Goal: Navigation & Orientation: Find specific page/section

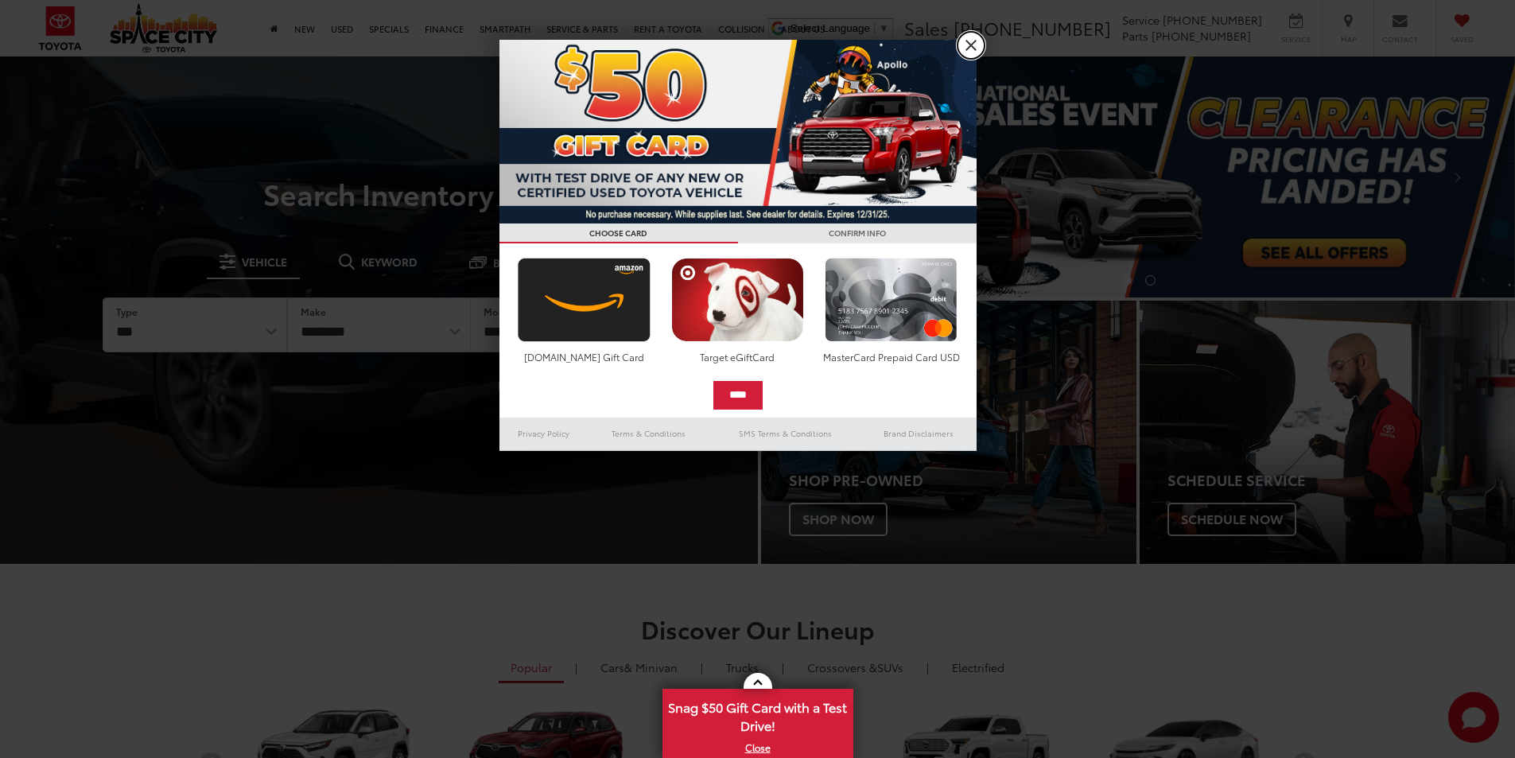
click at [965, 45] on link "X" at bounding box center [970, 45] width 27 height 27
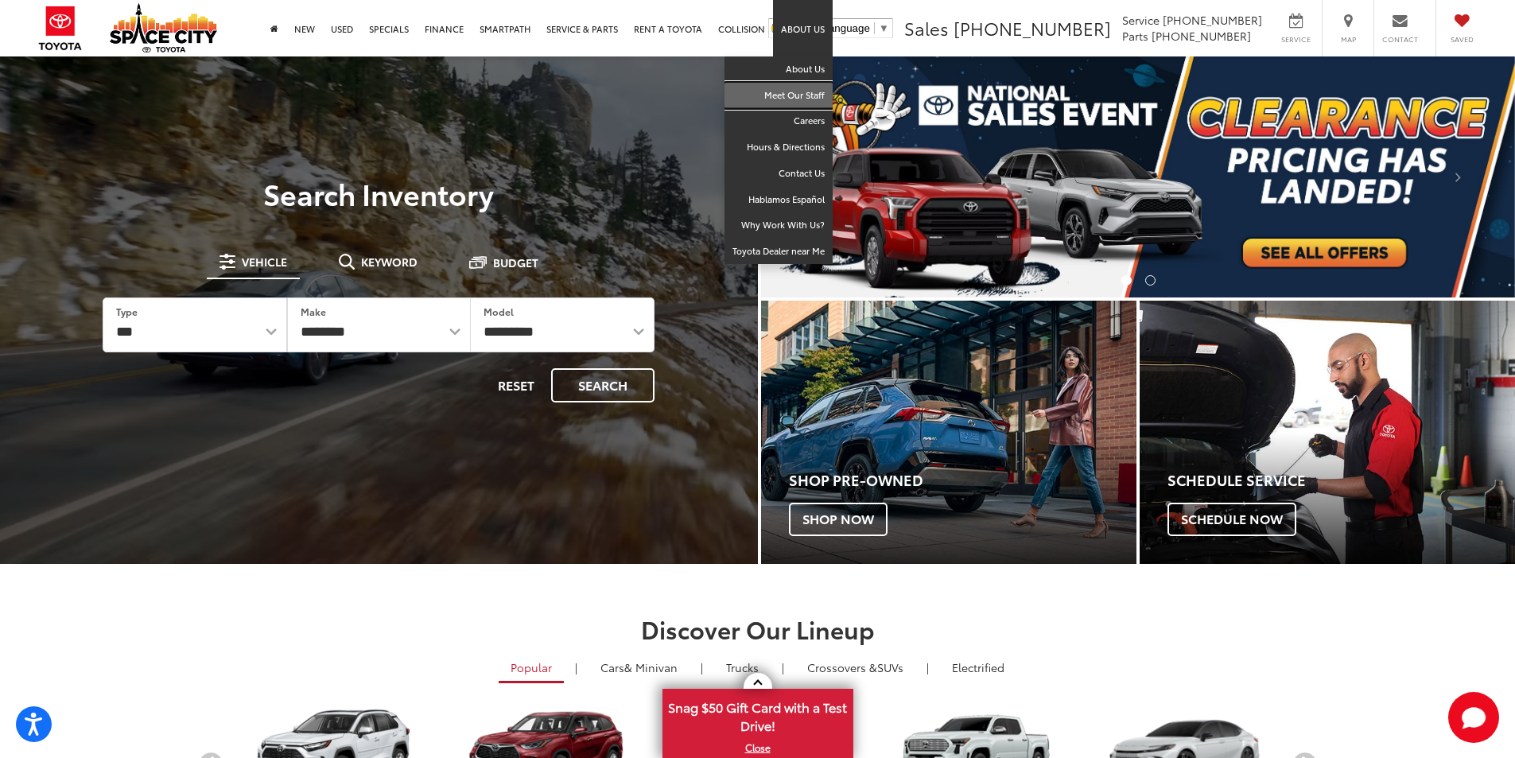
click at [801, 99] on link "Meet Our Staff" at bounding box center [778, 96] width 108 height 26
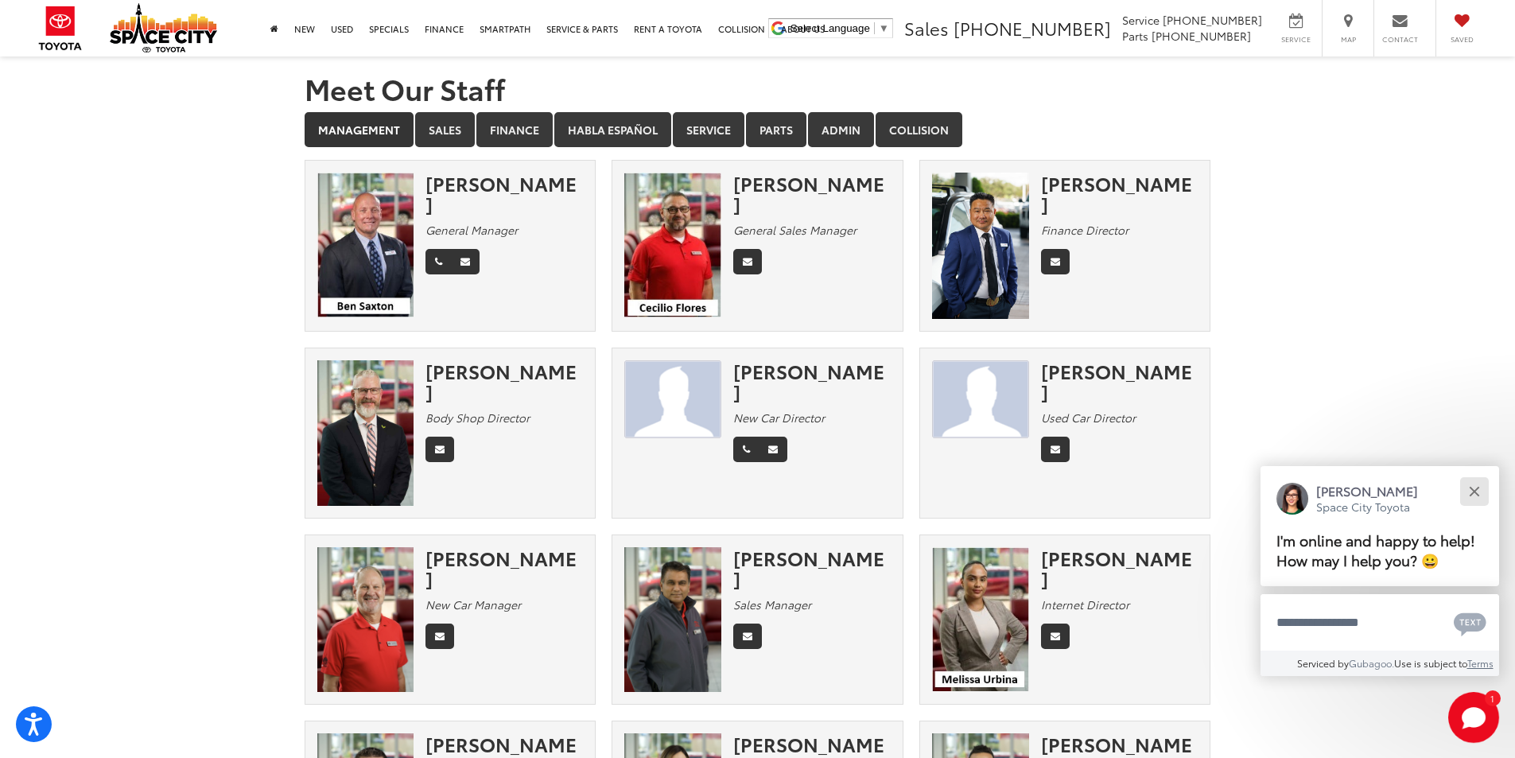
drag, startPoint x: 1478, startPoint y: 491, endPoint x: 1132, endPoint y: 396, distance: 359.6
click at [1469, 492] on button "Close" at bounding box center [1474, 491] width 34 height 34
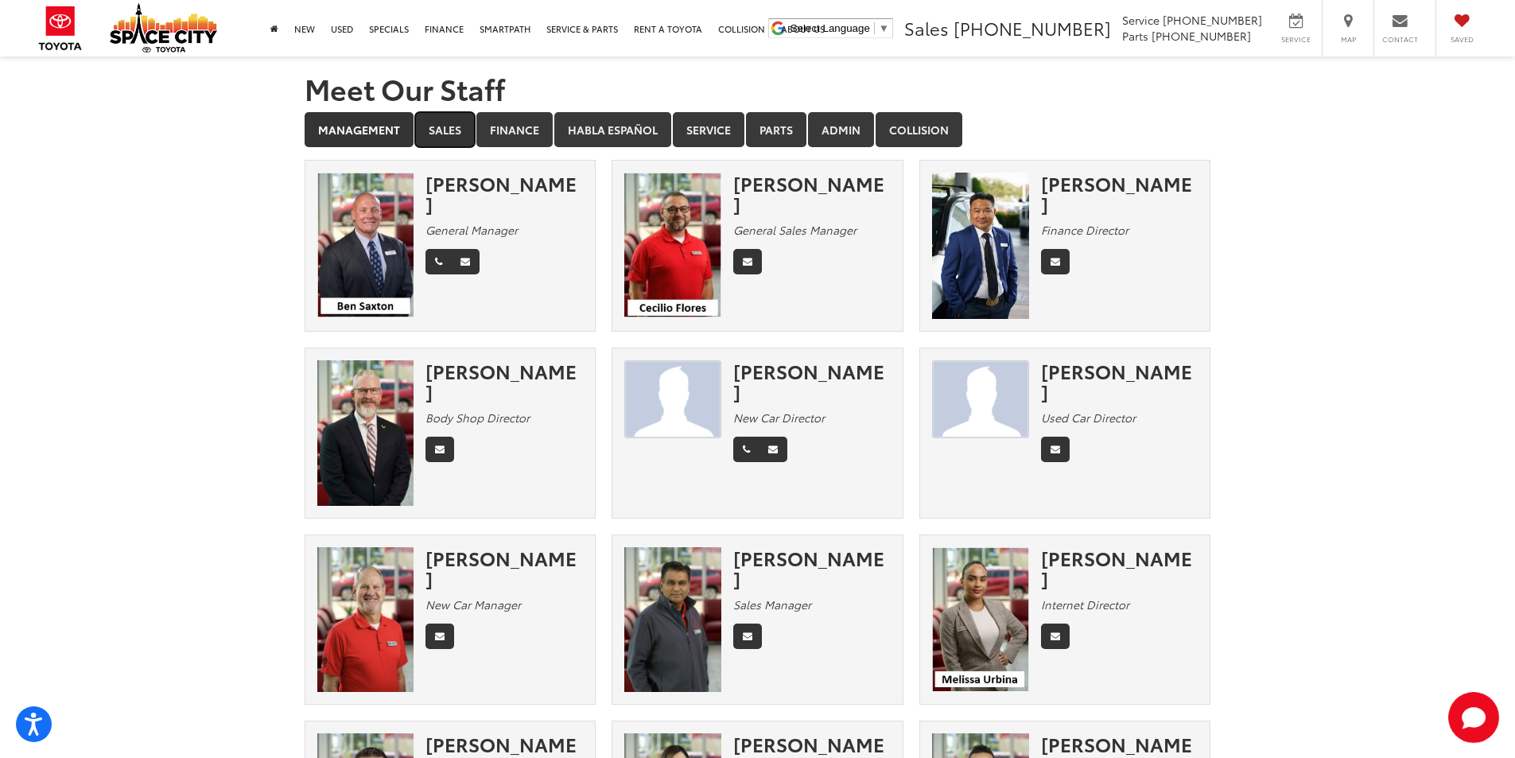
click at [442, 138] on link "Sales" at bounding box center [445, 129] width 60 height 35
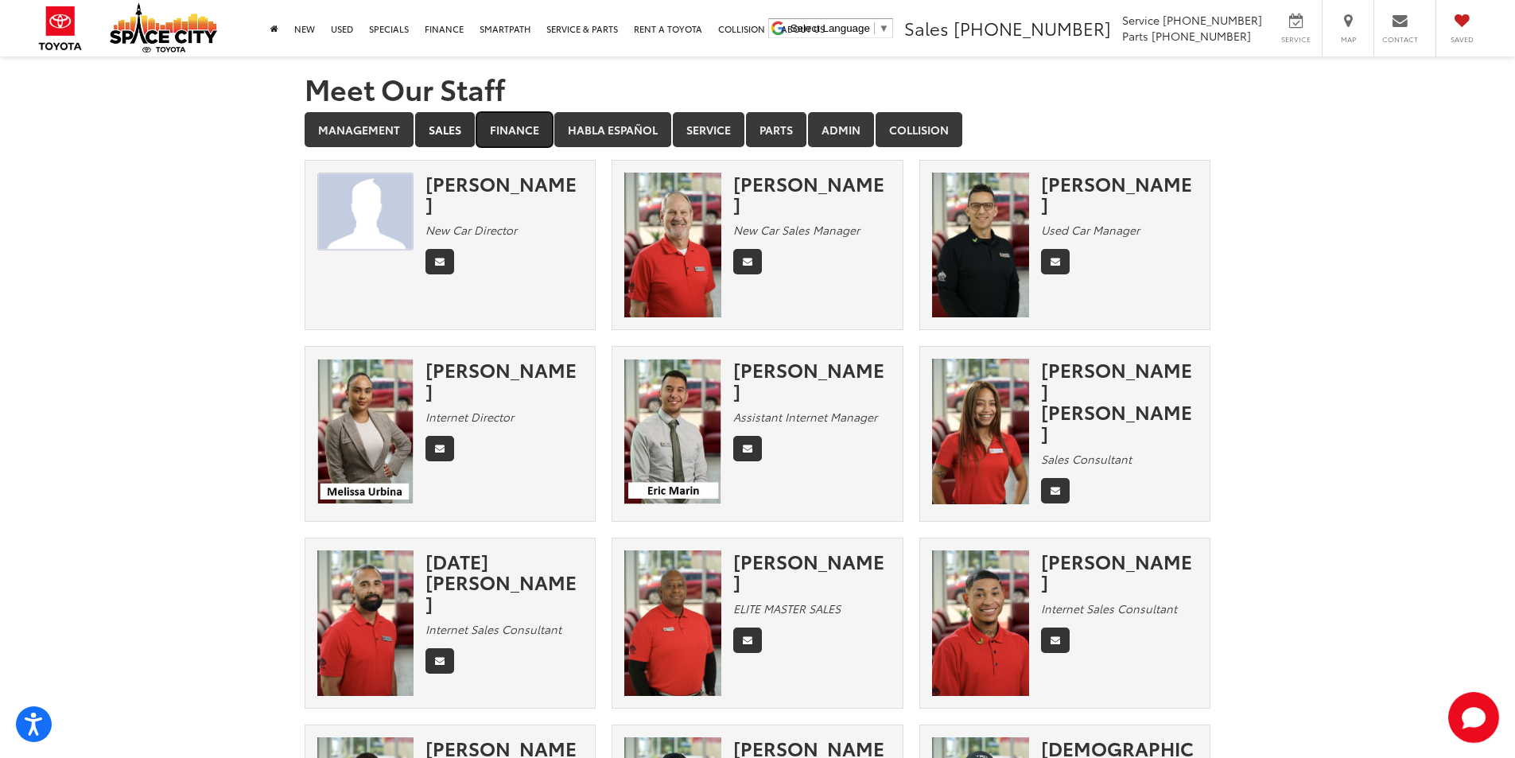
click at [509, 126] on link "Finance" at bounding box center [514, 129] width 76 height 35
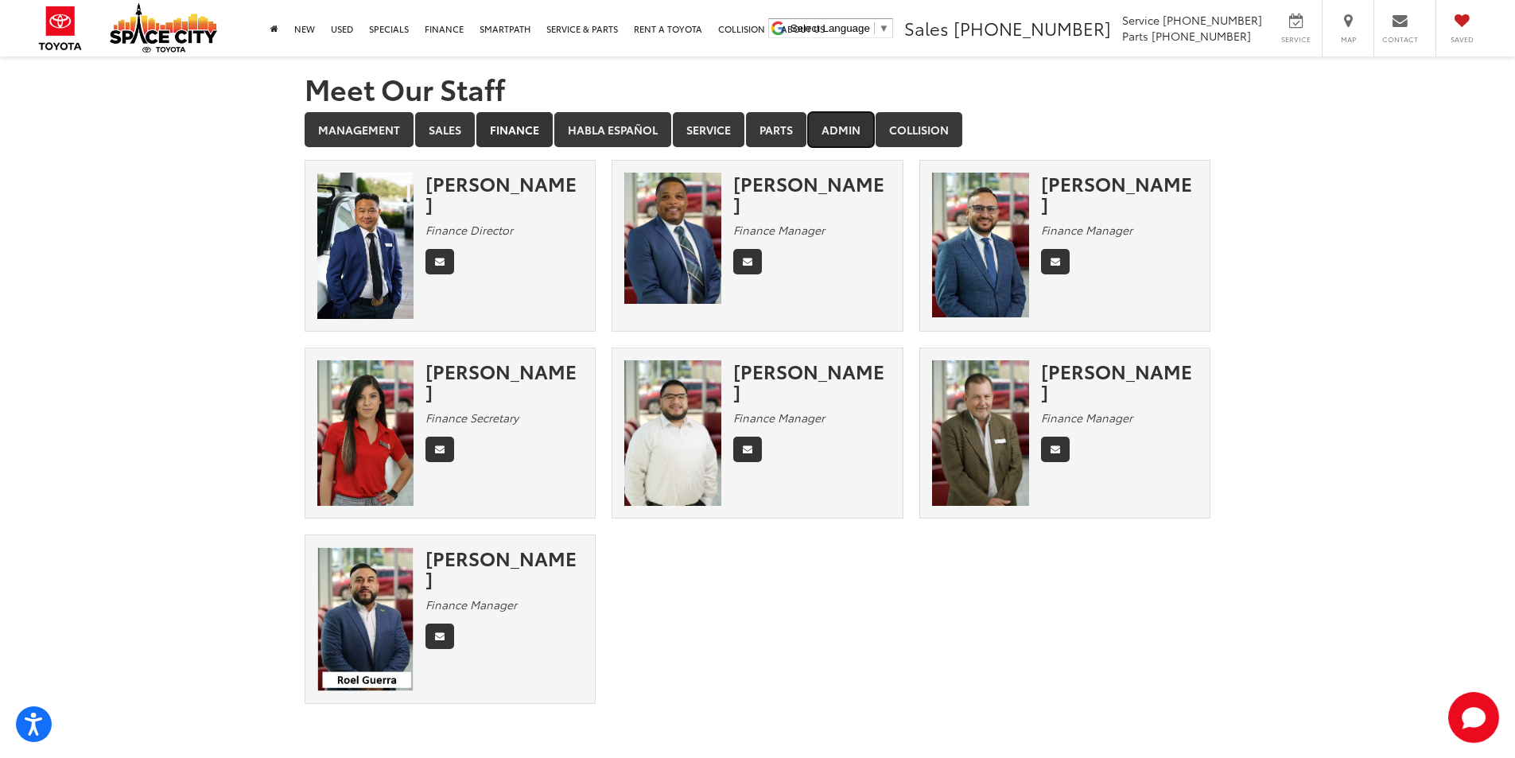
click at [813, 130] on link "Admin" at bounding box center [841, 129] width 66 height 35
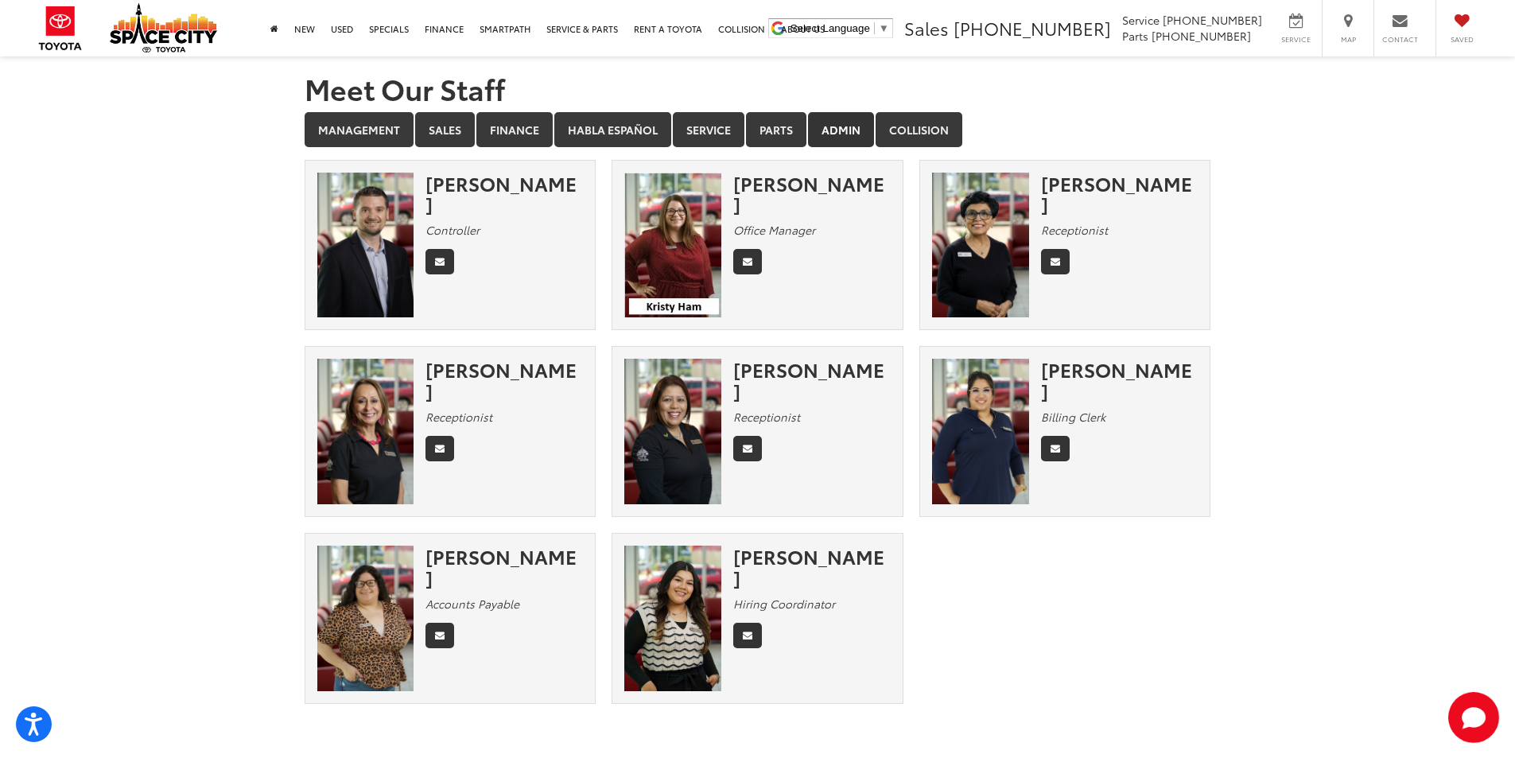
drag, startPoint x: 810, startPoint y: 560, endPoint x: 681, endPoint y: 584, distance: 131.2
click at [806, 562] on div "[PERSON_NAME]" at bounding box center [811, 566] width 157 height 42
click at [680, 588] on img at bounding box center [672, 618] width 97 height 146
